Goal: Register for event/course

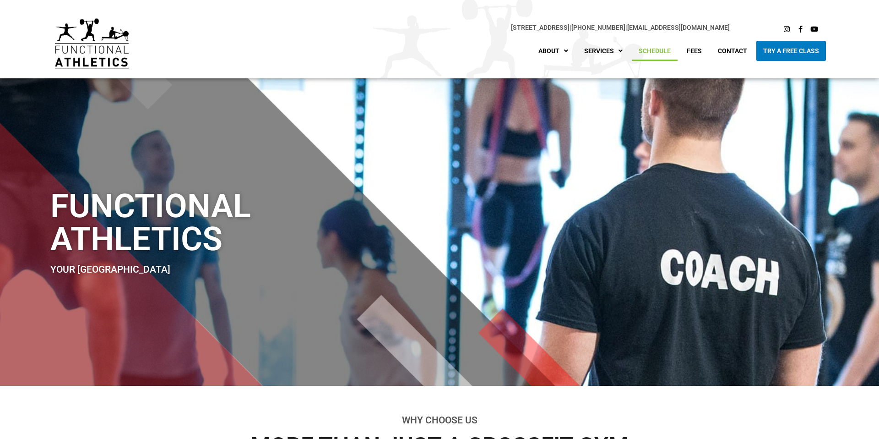
click at [660, 54] on link "Schedule" at bounding box center [655, 51] width 46 height 20
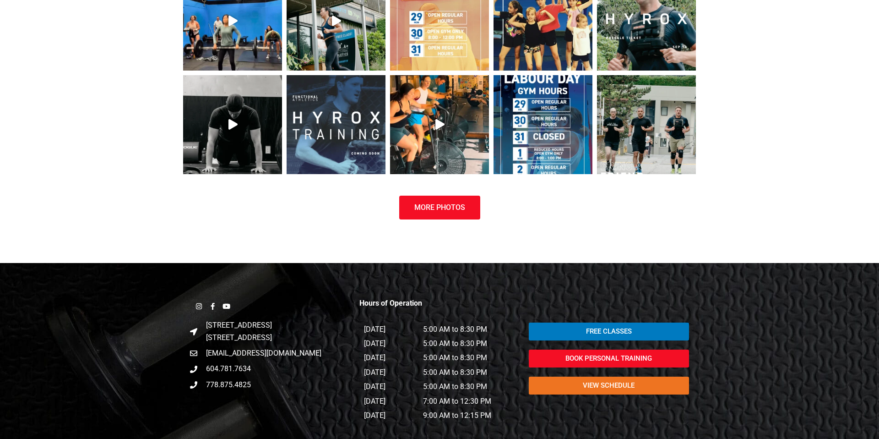
scroll to position [865, 0]
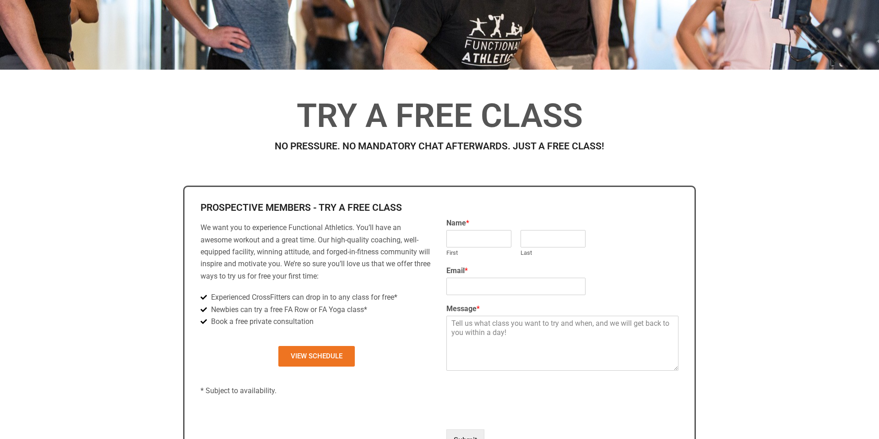
scroll to position [353, 0]
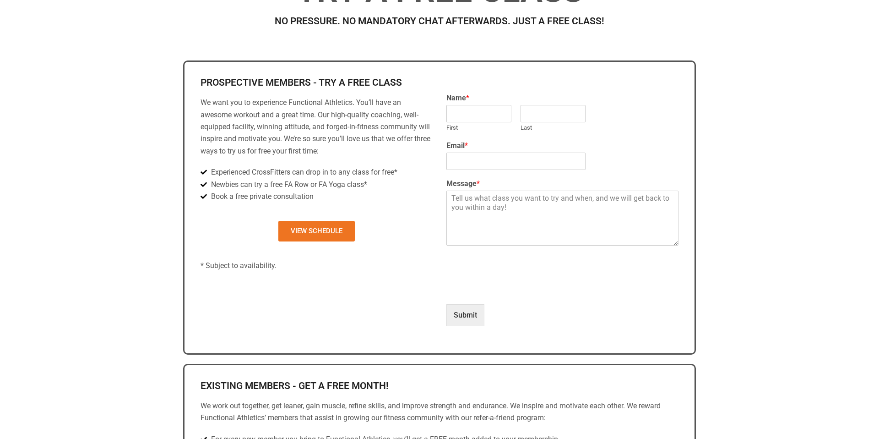
click at [481, 124] on label "First" at bounding box center [478, 128] width 65 height 8
click at [481, 122] on input "First" at bounding box center [478, 113] width 65 height 17
click at [482, 118] on input "First" at bounding box center [478, 113] width 65 height 17
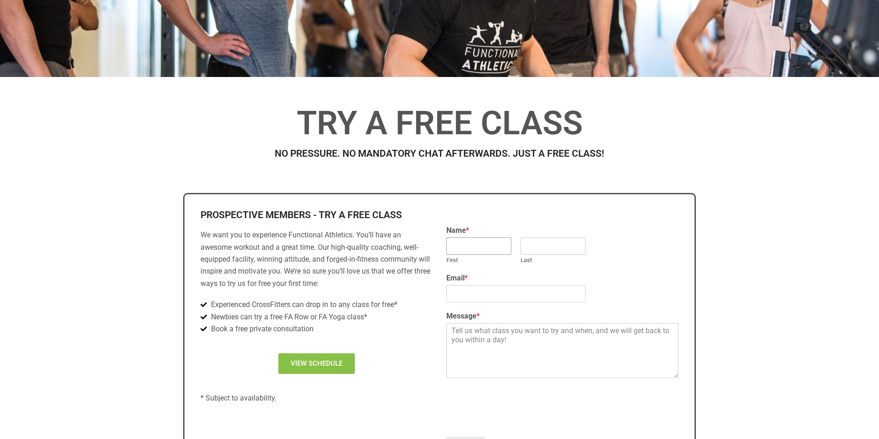
scroll to position [218, 0]
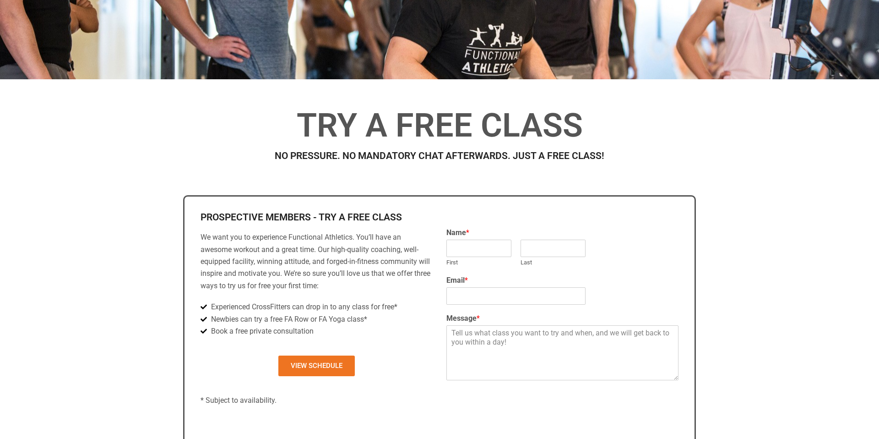
click at [347, 220] on h2 "Prospective Members - Try a Free Class" at bounding box center [317, 217] width 232 height 10
drag, startPoint x: 320, startPoint y: 216, endPoint x: 403, endPoint y: 216, distance: 83.8
click at [403, 216] on h2 "Prospective Members - Try a Free Class" at bounding box center [317, 217] width 232 height 10
copy h2 "Try a Free Class"
